Goal: Information Seeking & Learning: Compare options

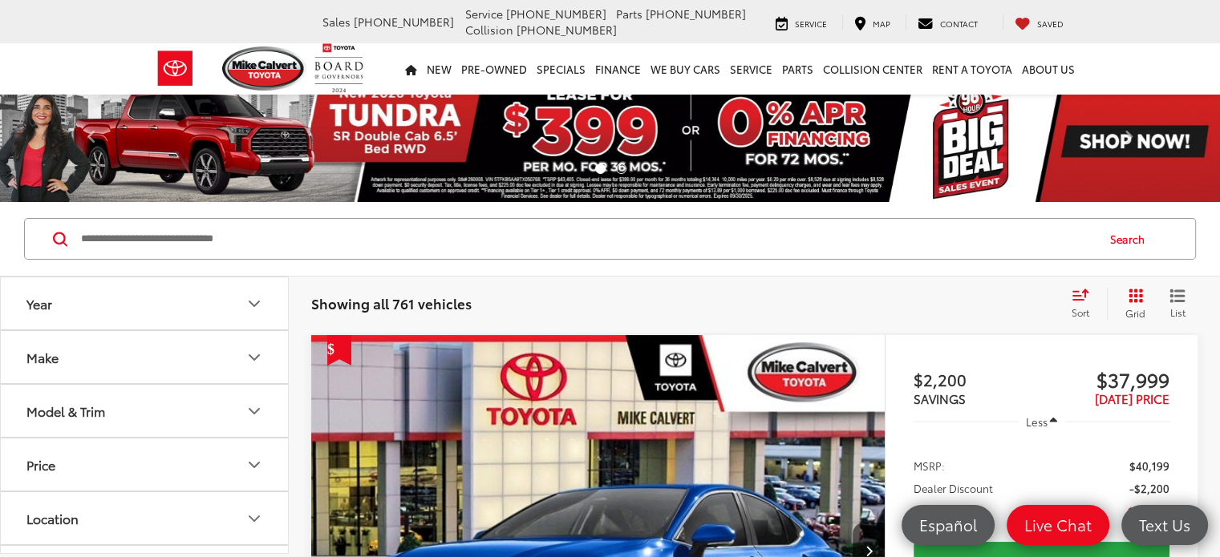
click at [1078, 306] on span "Sort" at bounding box center [1081, 313] width 18 height 14
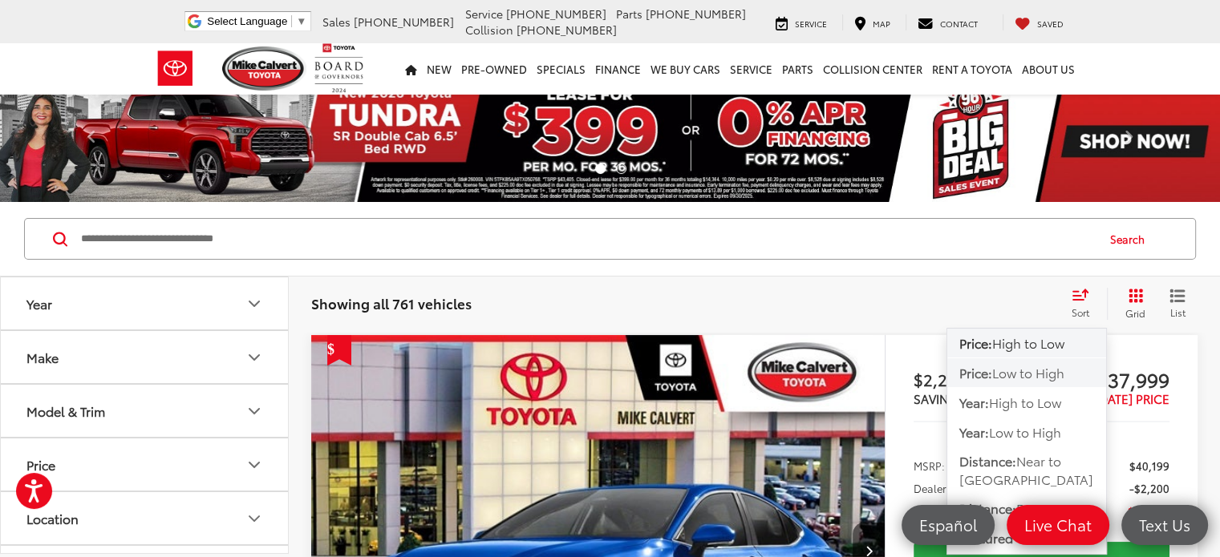
click at [1033, 377] on span "Low to High" at bounding box center [1028, 372] width 72 height 18
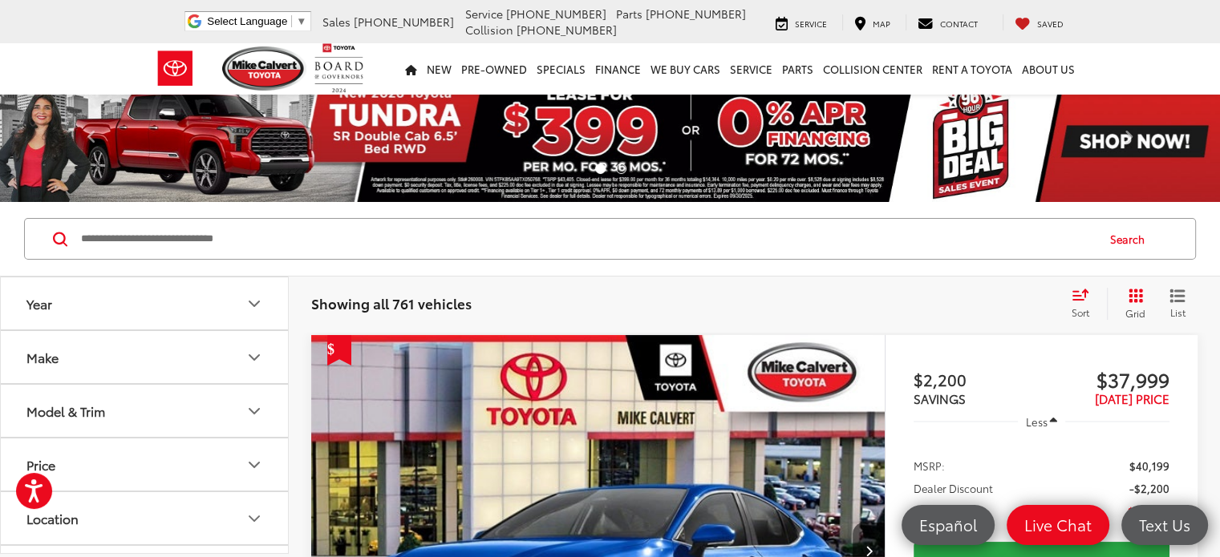
click at [1140, 306] on span "Grid" at bounding box center [1135, 313] width 20 height 14
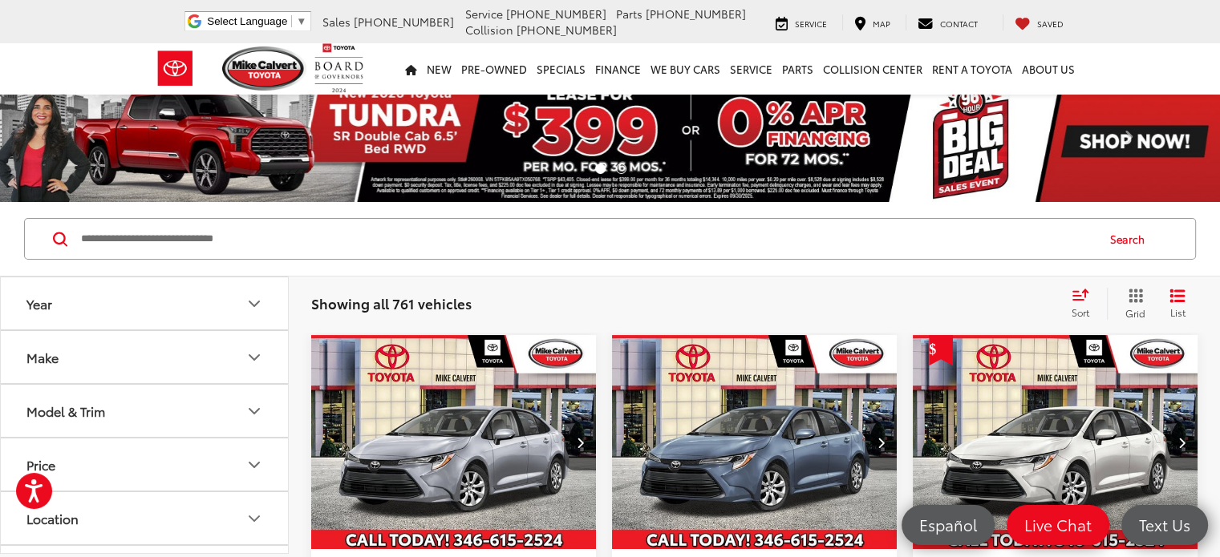
click at [201, 301] on button "Year" at bounding box center [145, 304] width 289 height 52
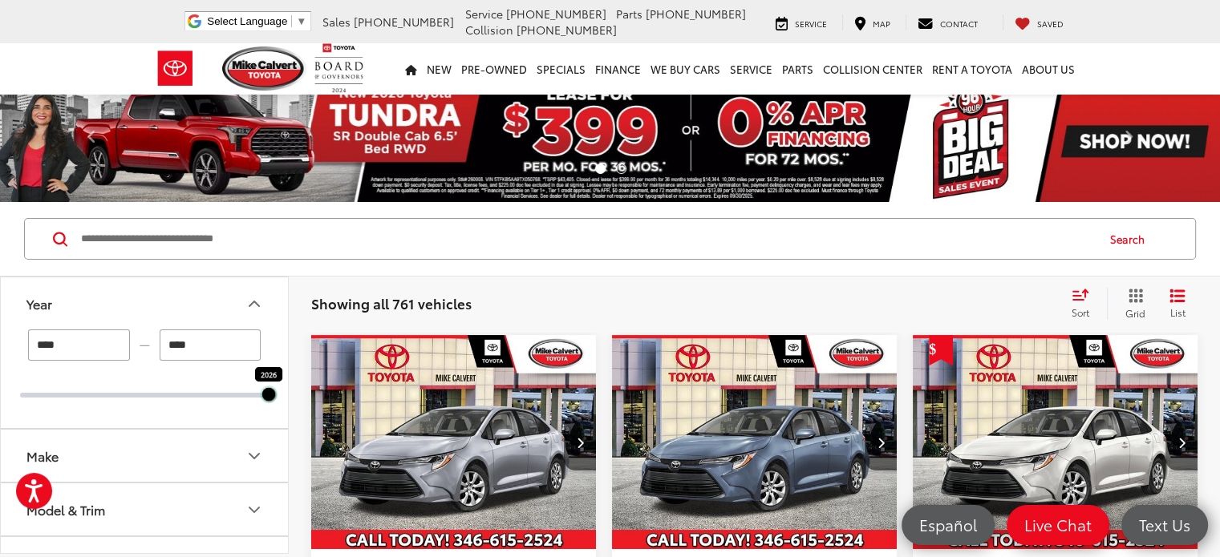
drag, startPoint x: 16, startPoint y: 399, endPoint x: 228, endPoint y: 432, distance: 214.4
click at [228, 432] on div "Year **** — **** 2026 2026 Make Model & Trim Price * — ****** 0 91000 Location …" at bounding box center [144, 415] width 287 height 277
type input "****"
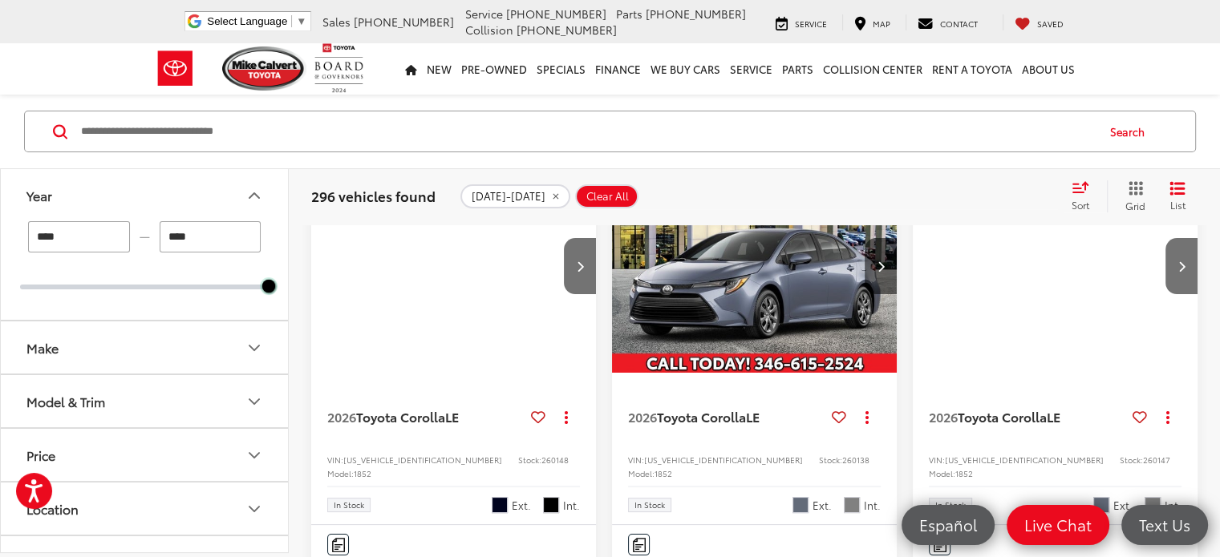
scroll to position [239, 0]
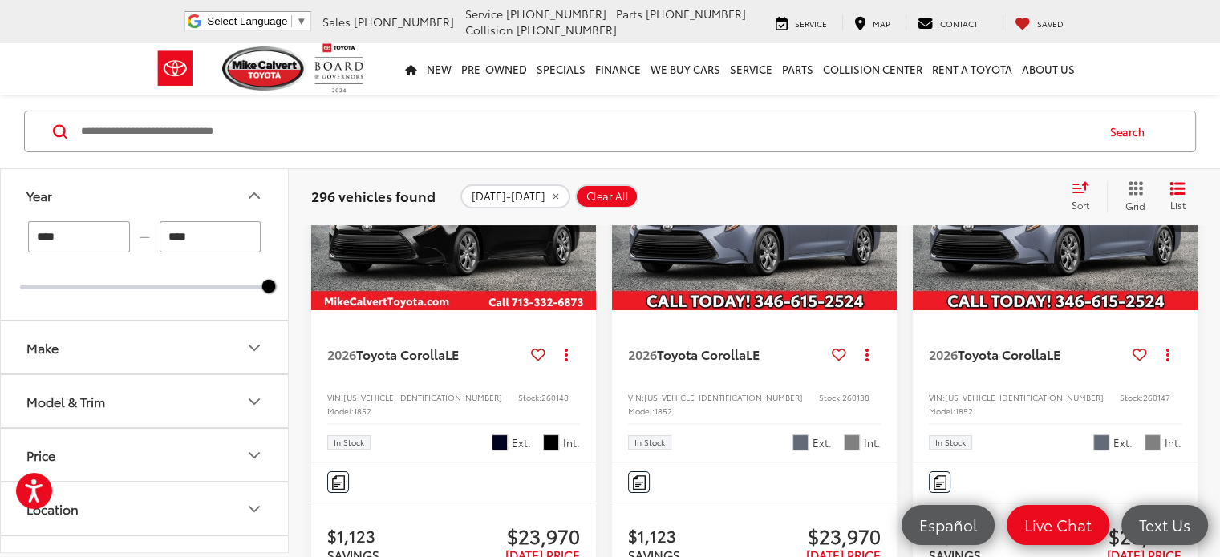
click at [246, 400] on icon "Model & Trim" at bounding box center [254, 401] width 19 height 19
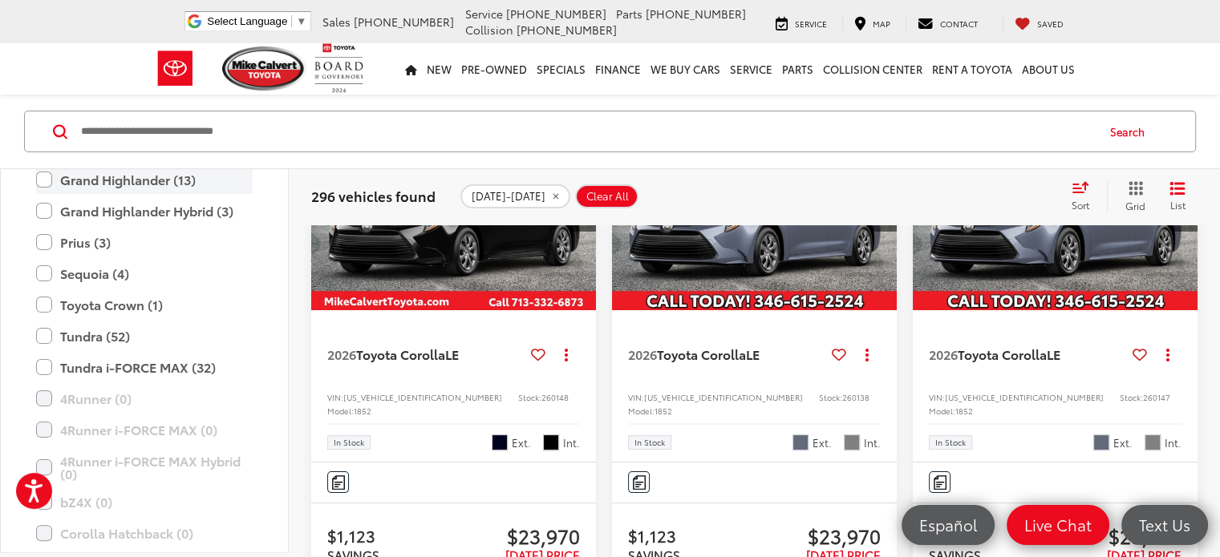
click at [40, 179] on label "Grand Highlander (13)" at bounding box center [144, 180] width 217 height 28
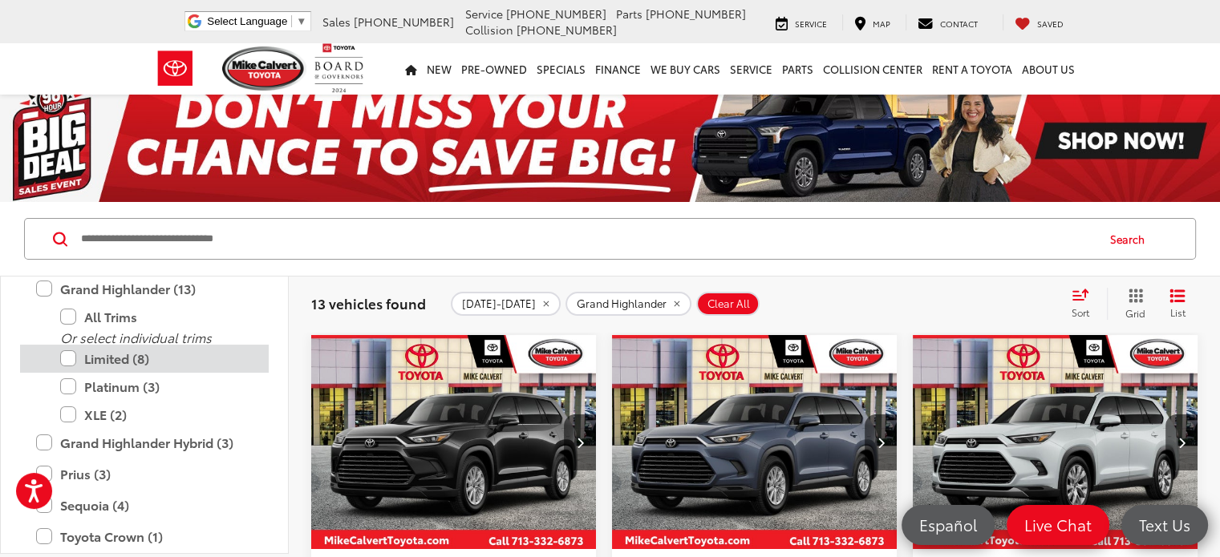
click at [71, 358] on label "Limited (8)" at bounding box center [156, 359] width 192 height 28
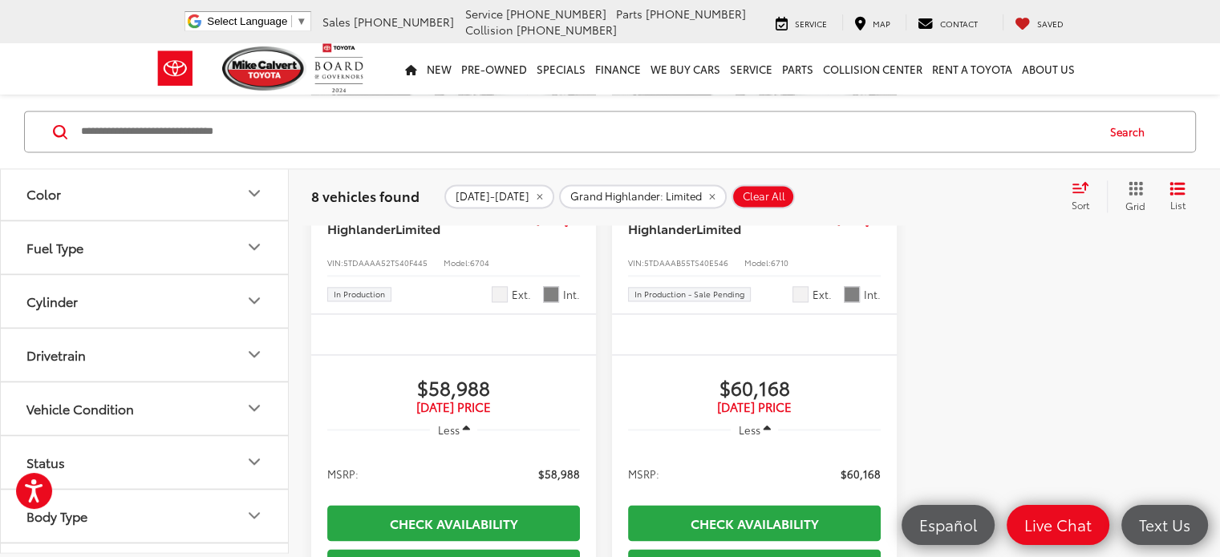
scroll to position [1505, 0]
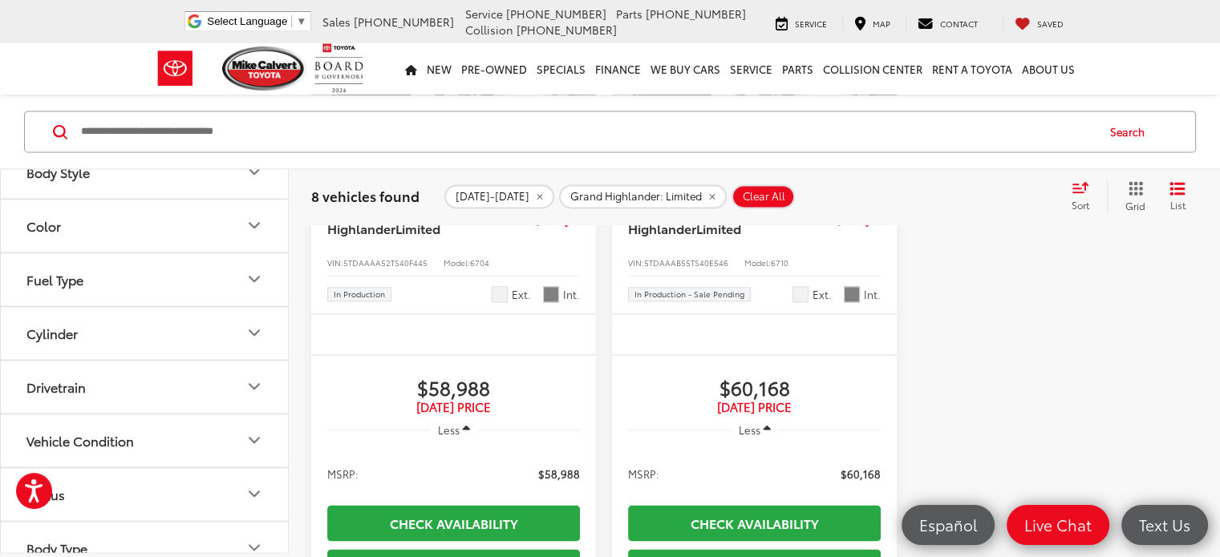
click at [249, 385] on icon "Drivetrain" at bounding box center [254, 387] width 10 height 5
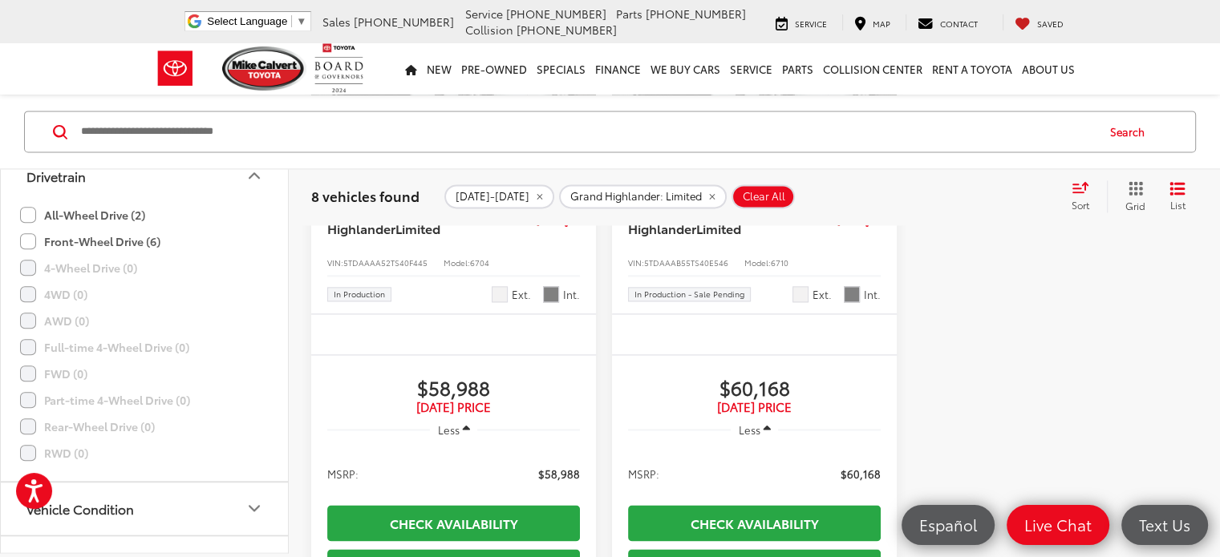
scroll to position [1665, 0]
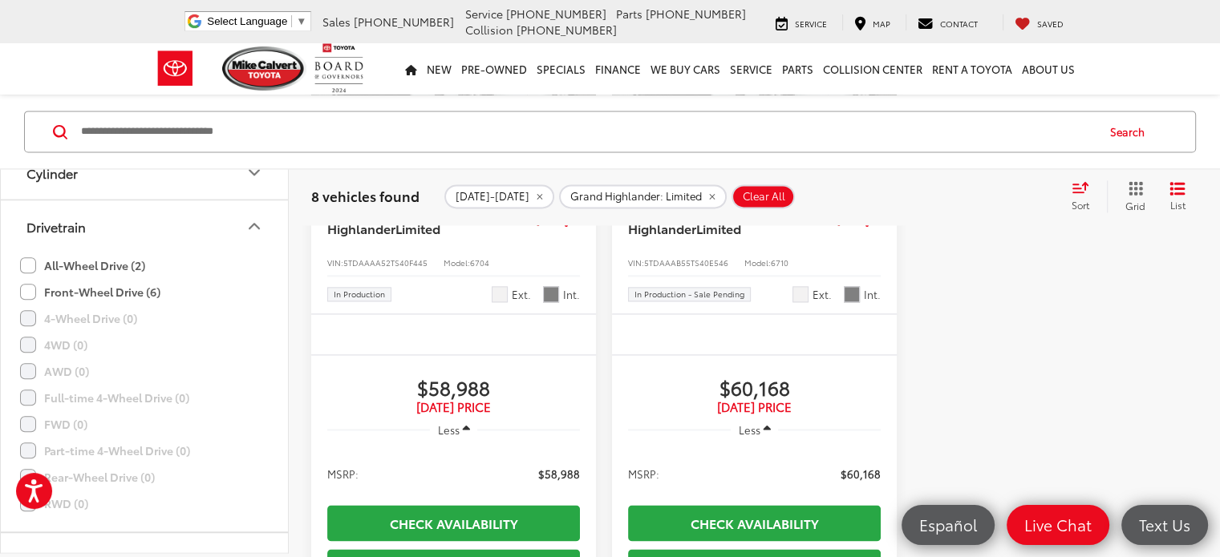
click at [29, 287] on label "Front-Wheel Drive (6)" at bounding box center [90, 292] width 140 height 26
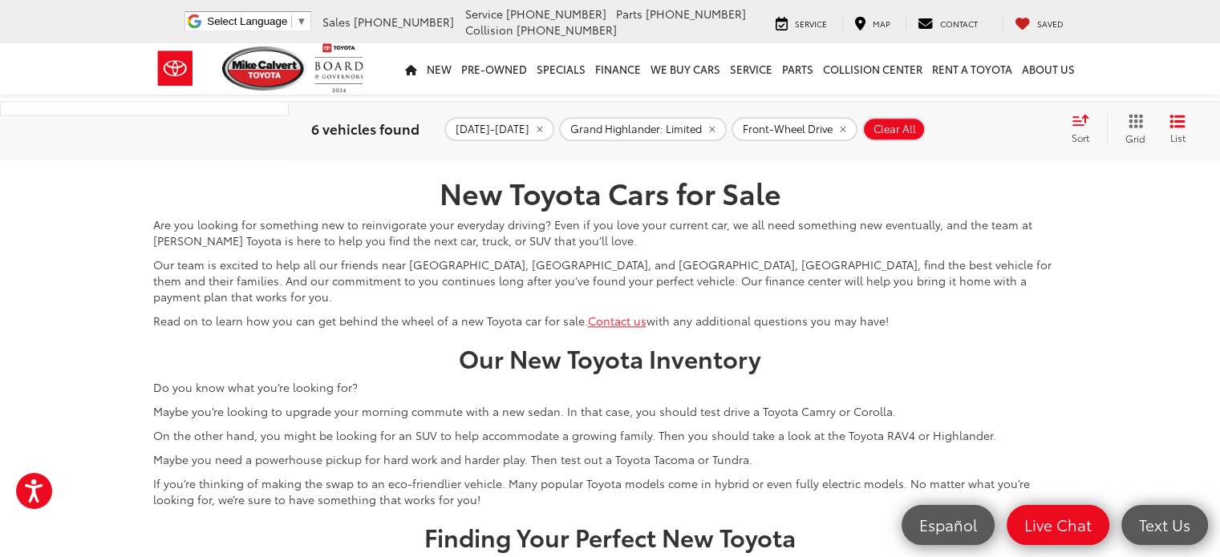
scroll to position [2069, 0]
